Goal: Information Seeking & Learning: Understand process/instructions

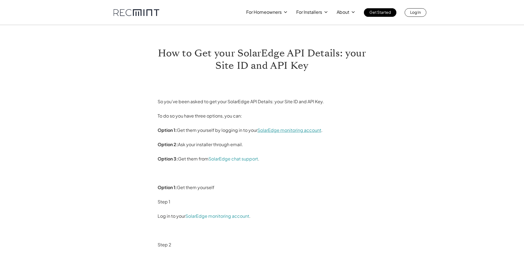
click at [283, 129] on link "SolarEdge monitoring account" at bounding box center [290, 130] width 64 height 6
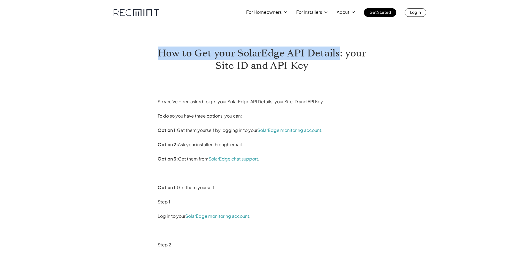
drag, startPoint x: 154, startPoint y: 53, endPoint x: 340, endPoint y: 53, distance: 185.7
copy h1 "How to Get your SolarEdge API Details"
